Goal: Navigation & Orientation: Find specific page/section

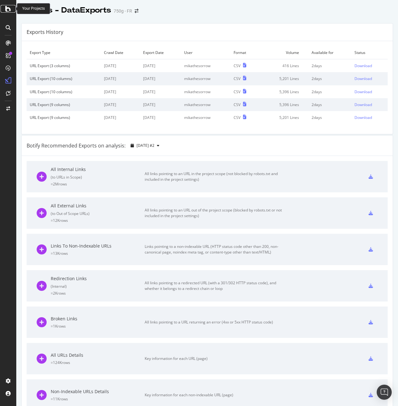
click at [7, 9] on icon at bounding box center [8, 9] width 6 height 8
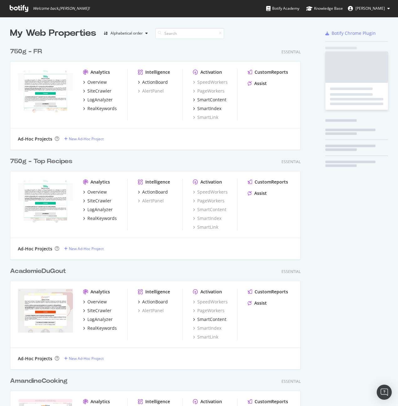
scroll to position [401, 389]
